Goal: Information Seeking & Learning: Find specific fact

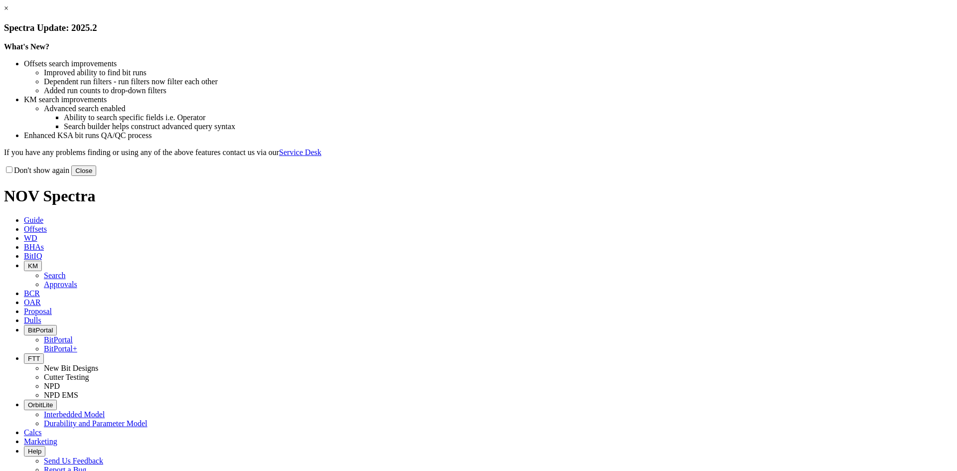
select select "New Bit Design"
click at [96, 176] on button "Close" at bounding box center [83, 171] width 25 height 10
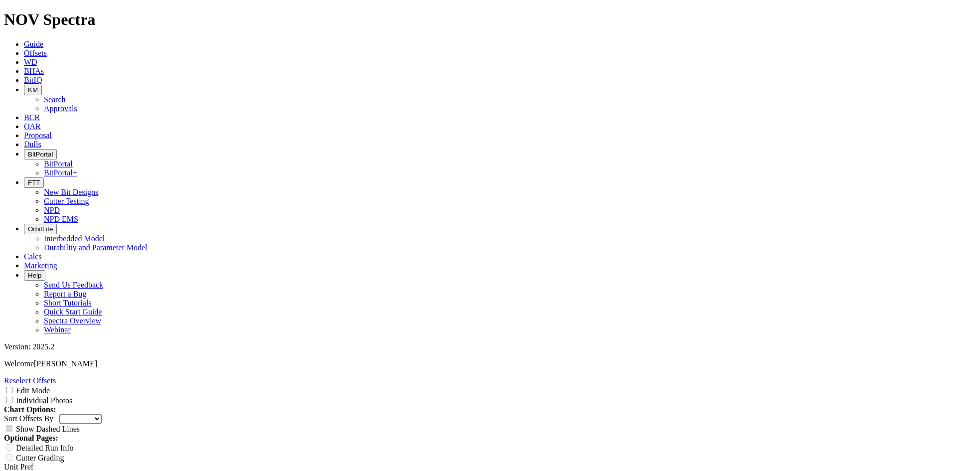
click at [47, 49] on span "Offsets" at bounding box center [35, 53] width 23 height 8
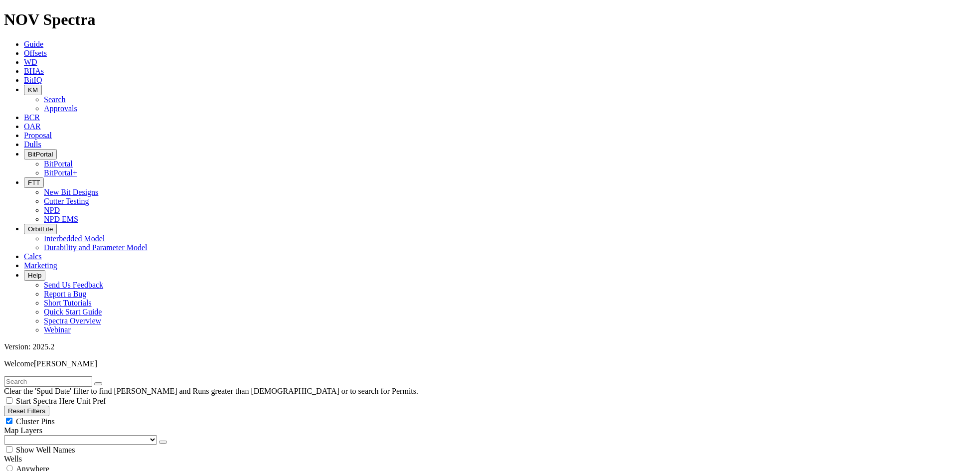
click at [92, 376] on input "text" at bounding box center [48, 381] width 88 height 10
type input "E1506"
click at [104, 382] on button "submit" at bounding box center [108, 383] width 8 height 3
click at [112, 382] on button "submit" at bounding box center [108, 383] width 8 height 3
click at [46, 465] on span "Anywhere" at bounding box center [32, 469] width 33 height 8
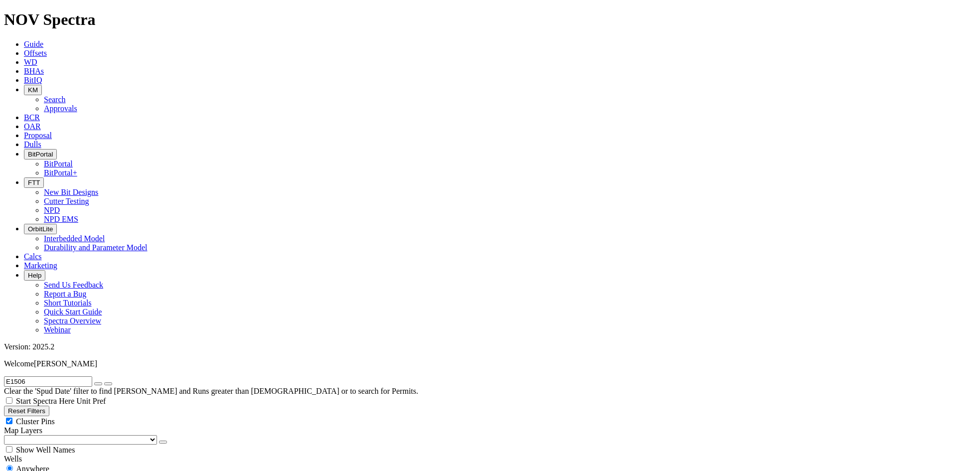
radio input "true"
radio input "false"
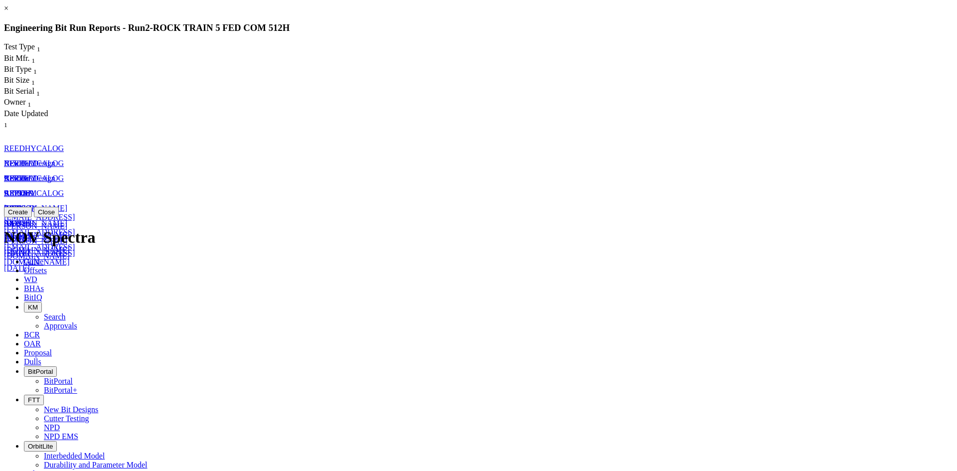
click at [22, 219] on span "9.875" at bounding box center [13, 223] width 18 height 8
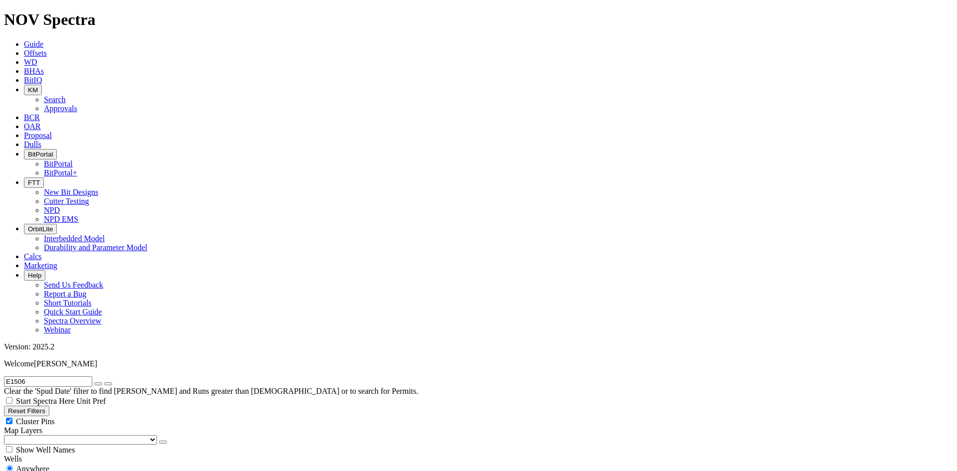
select select "New Bit Design"
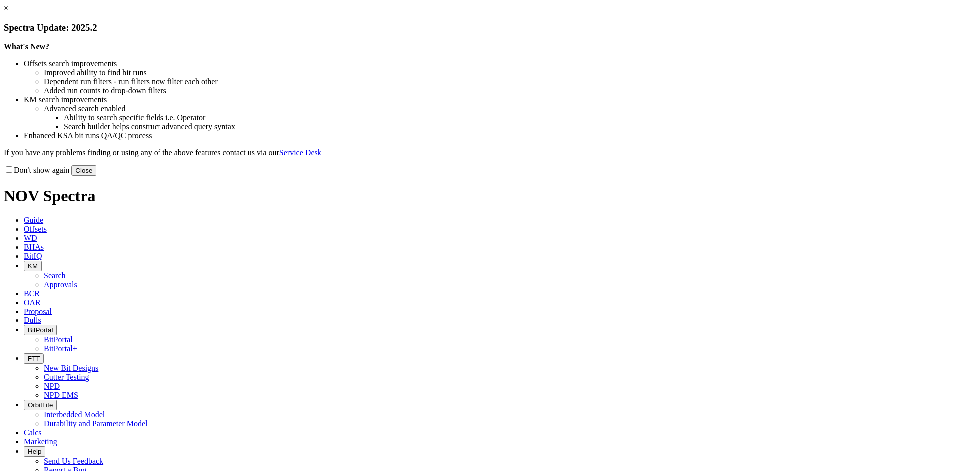
click at [96, 176] on button "Close" at bounding box center [83, 171] width 25 height 10
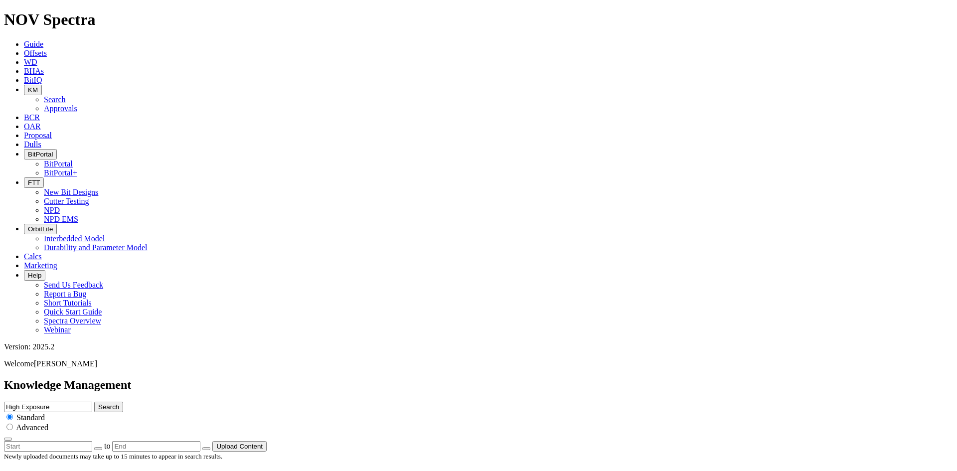
drag, startPoint x: 494, startPoint y: 55, endPoint x: 384, endPoint y: 45, distance: 110.2
click at [384, 378] on div "Knowledge Management High Exposure Search Standard Advanced to Upload Content" at bounding box center [478, 414] width 949 height 73
type input "Carnis"
click at [94, 402] on button "Search" at bounding box center [108, 407] width 29 height 10
drag, startPoint x: 469, startPoint y: 54, endPoint x: 391, endPoint y: 47, distance: 78.6
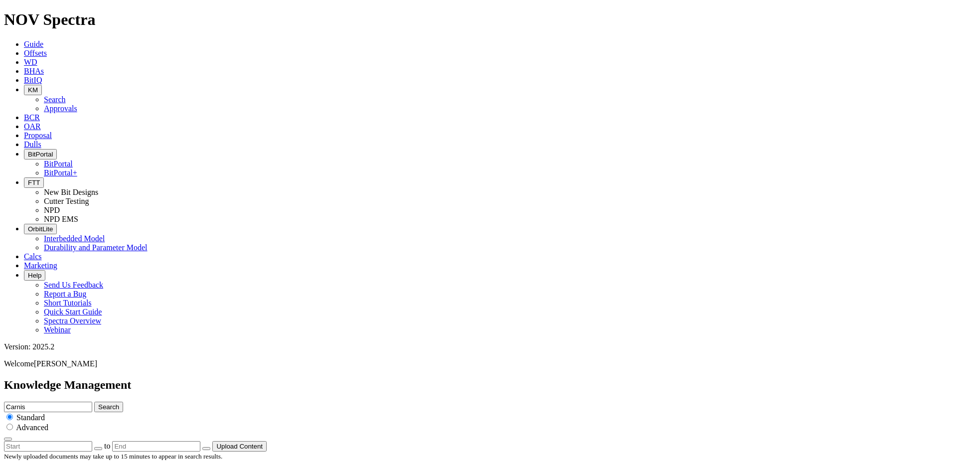
click at [391, 378] on div "Knowledge Management Carnis Search Standard Advanced to Upload Content" at bounding box center [478, 414] width 949 height 73
type input "High exposure"
click at [94, 402] on button "Search" at bounding box center [108, 407] width 29 height 10
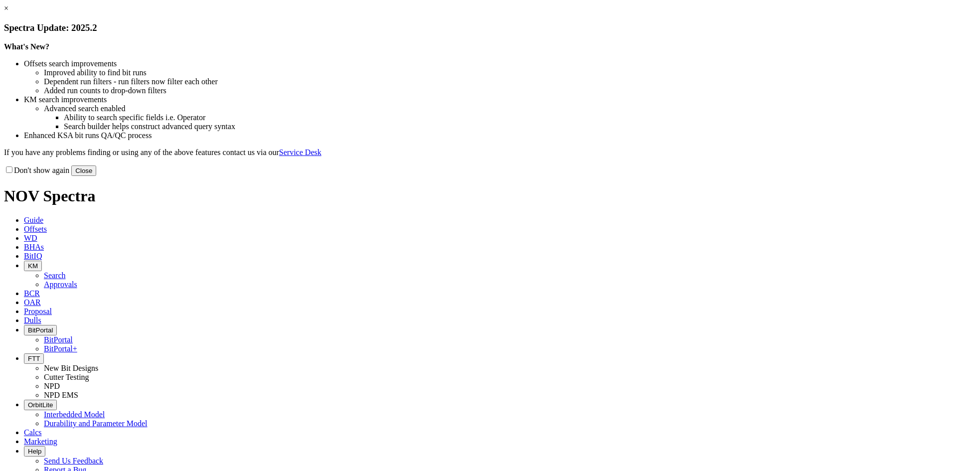
click at [96, 176] on button "Close" at bounding box center [83, 171] width 25 height 10
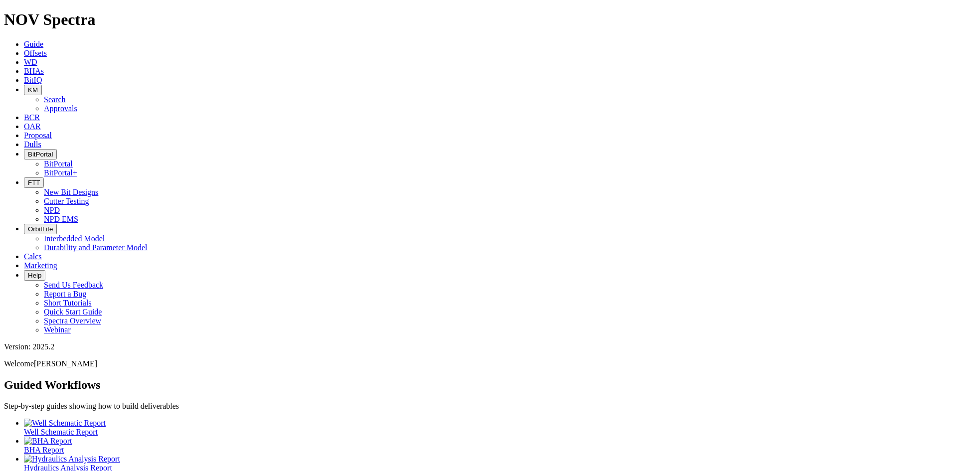
click at [24, 49] on icon at bounding box center [24, 53] width 0 height 8
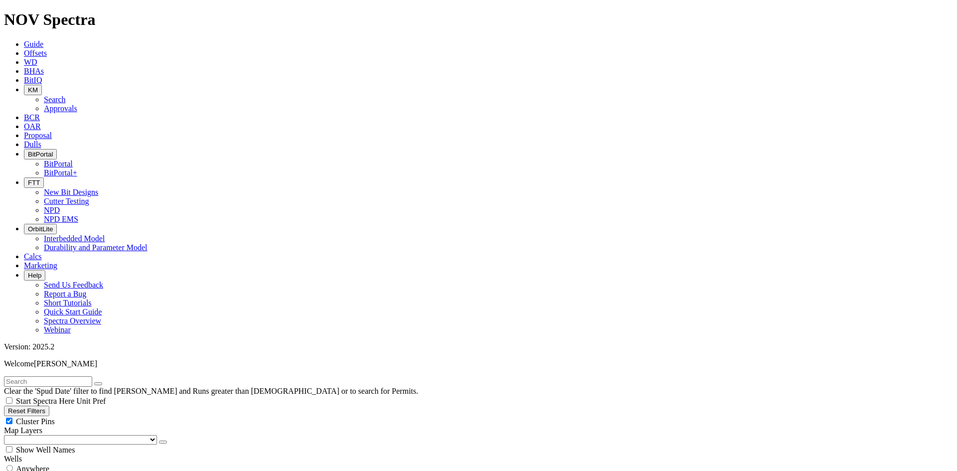
click at [85, 376] on input "text" at bounding box center [48, 381] width 88 height 10
type input "E1506"
click at [104, 382] on button "submit" at bounding box center [108, 383] width 8 height 3
click at [47, 465] on span "Anywhere" at bounding box center [32, 469] width 33 height 8
radio input "true"
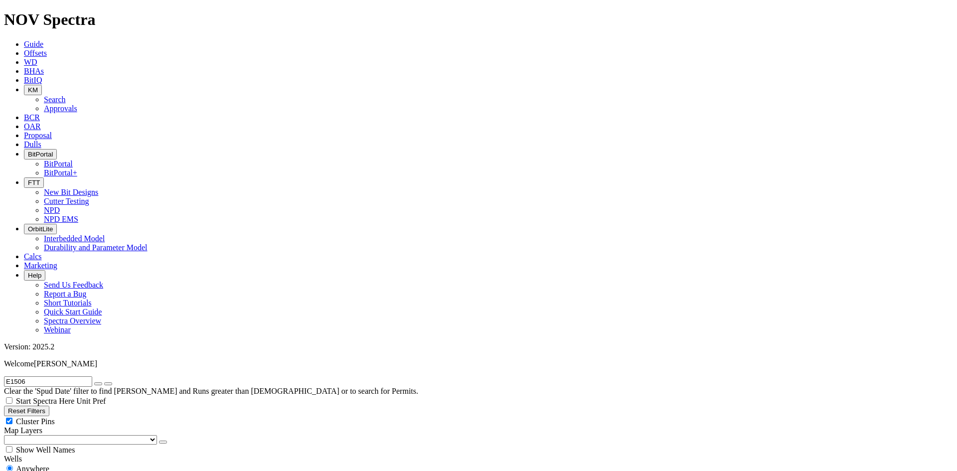
radio input "false"
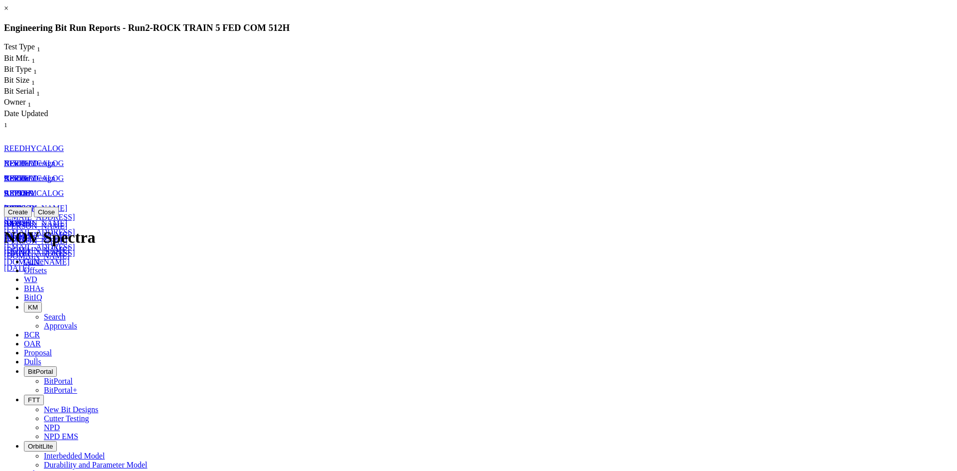
click at [37, 189] on span "E1506-A1" at bounding box center [20, 193] width 33 height 8
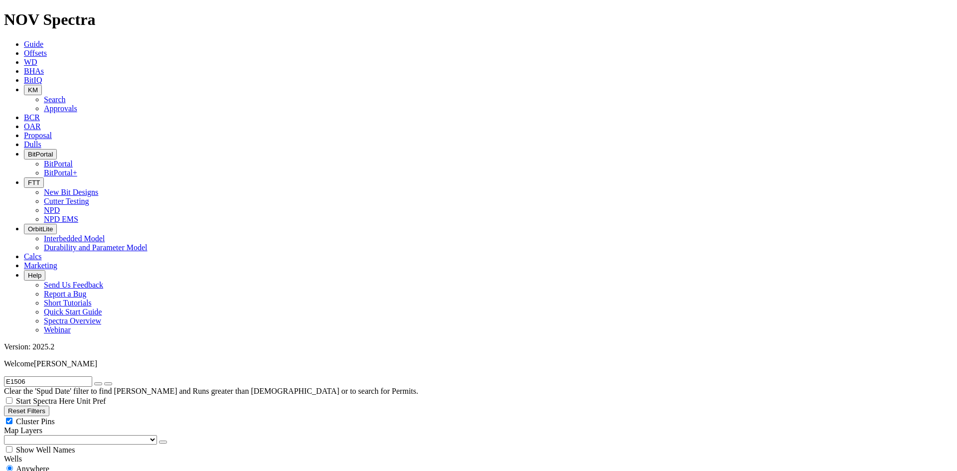
select select "New Bit Design"
radio input "false"
radio input "true"
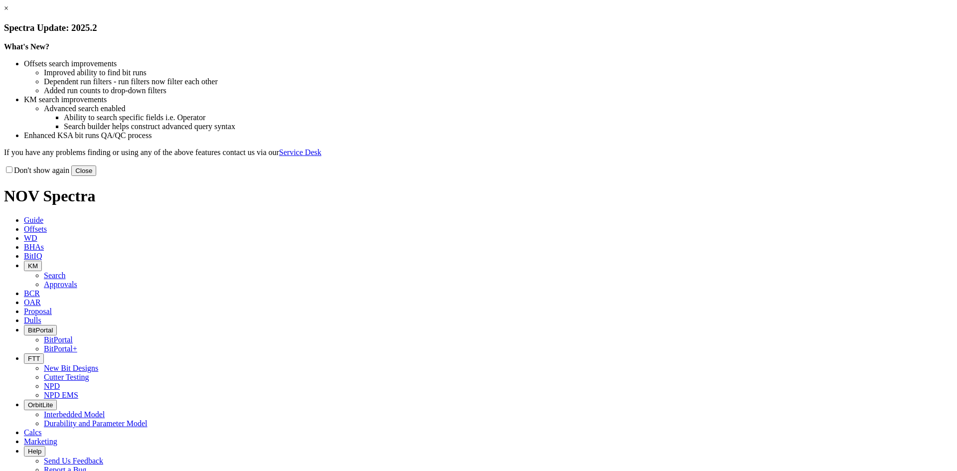
click at [96, 176] on button "Close" at bounding box center [83, 171] width 25 height 10
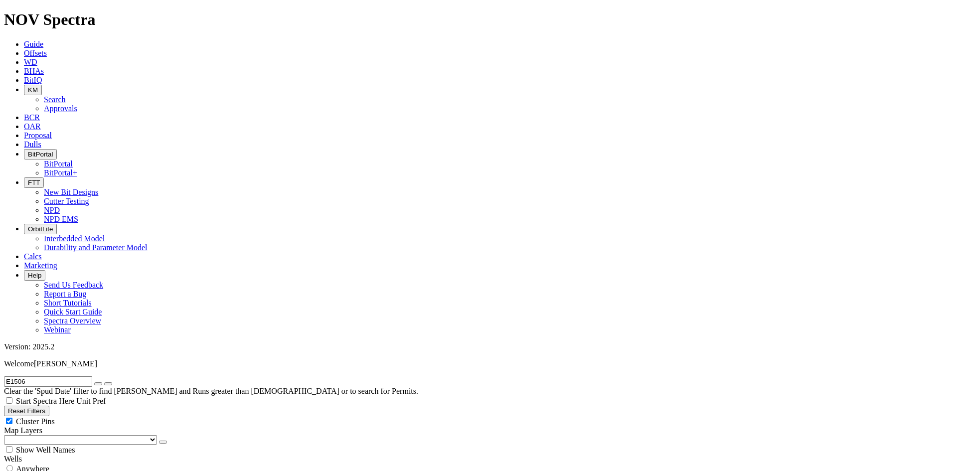
click at [48, 465] on span "Anywhere" at bounding box center [32, 469] width 33 height 8
radio input "true"
radio input "false"
click at [108, 384] on icon "submit" at bounding box center [108, 384] width 0 height 0
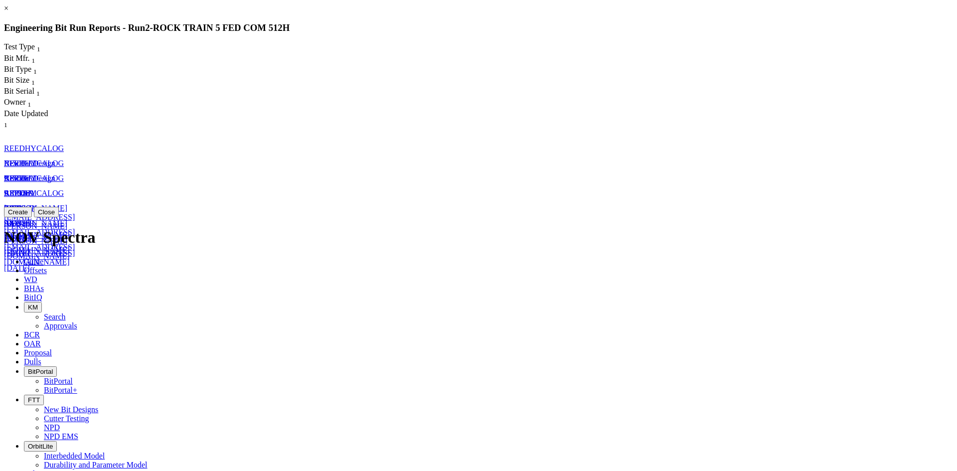
click at [34, 189] on span "A319269" at bounding box center [19, 193] width 30 height 8
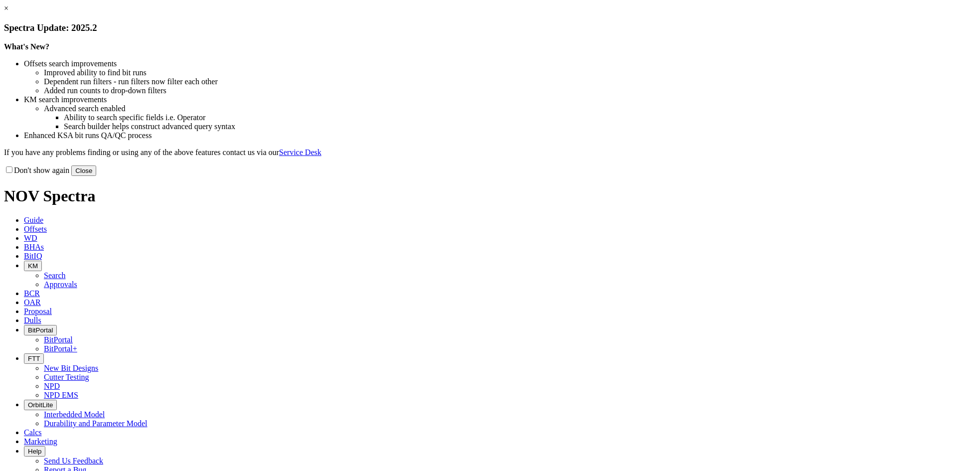
click at [682, 176] on div "Don't show again Close" at bounding box center [478, 170] width 949 height 11
click at [96, 176] on button "Close" at bounding box center [83, 171] width 25 height 10
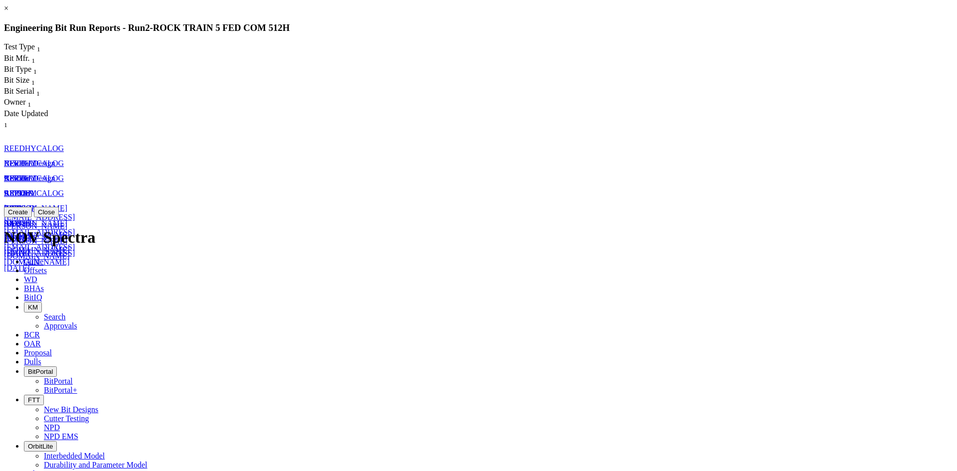
click at [34, 189] on link "A319269" at bounding box center [19, 193] width 30 height 8
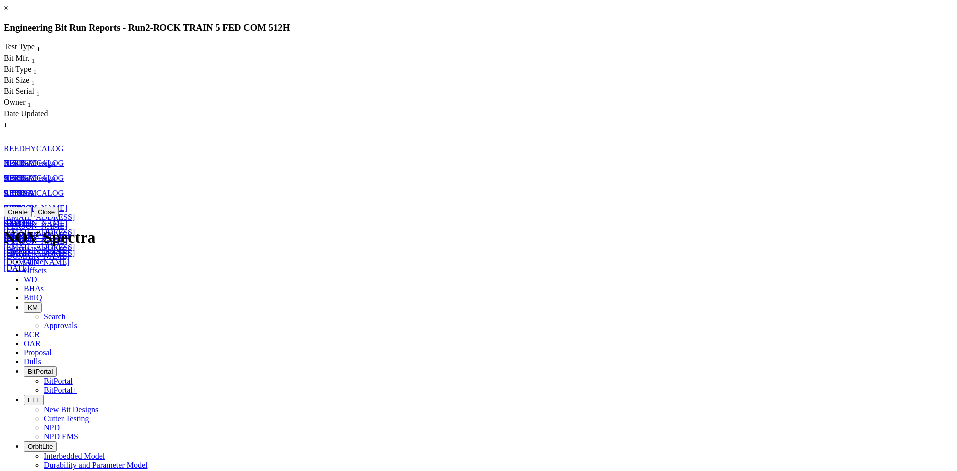
click at [34, 234] on span "A319269" at bounding box center [19, 238] width 30 height 8
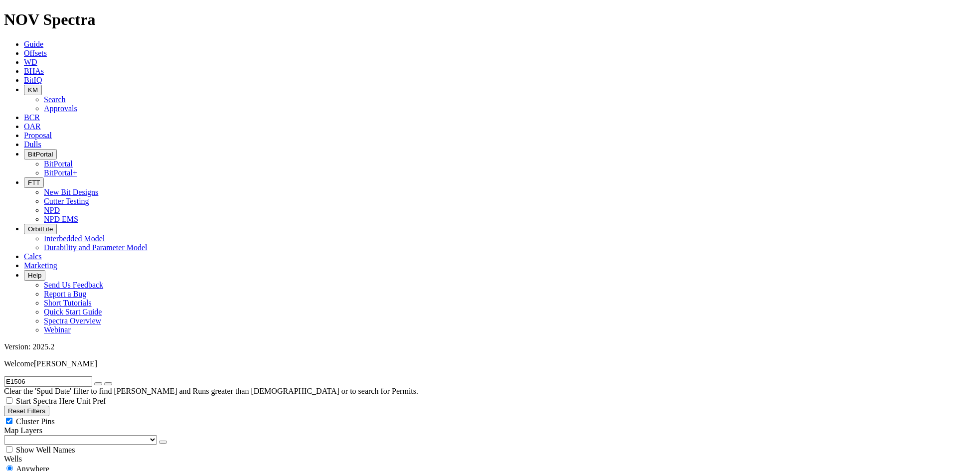
select select "New Bit Design"
